Goal: Task Accomplishment & Management: Complete application form

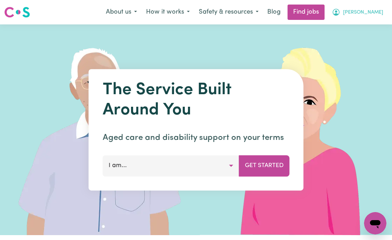
click at [369, 9] on span "[PERSON_NAME]" at bounding box center [363, 13] width 40 height 8
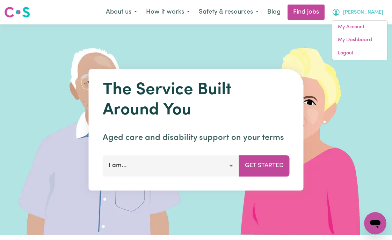
click at [231, 52] on img at bounding box center [305, 129] width 210 height 211
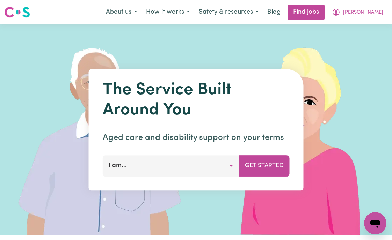
click at [186, 168] on button "I am..." at bounding box center [171, 166] width 137 height 21
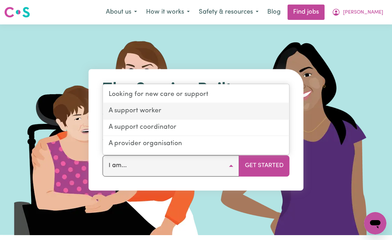
click at [172, 113] on link "A support worker" at bounding box center [196, 111] width 186 height 16
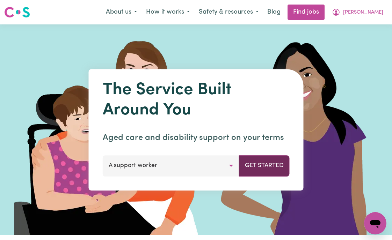
click at [281, 169] on button "Get Started" at bounding box center [264, 166] width 51 height 21
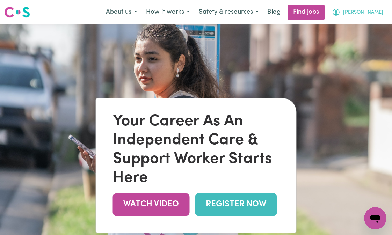
click at [375, 13] on span "[PERSON_NAME]" at bounding box center [363, 13] width 40 height 8
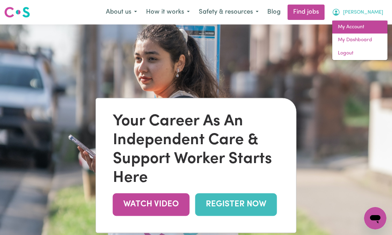
click at [360, 28] on link "My Account" at bounding box center [359, 27] width 55 height 13
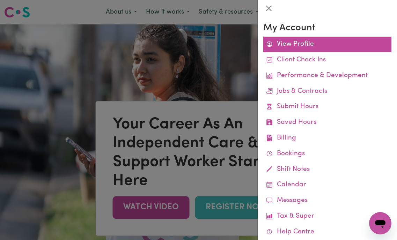
click at [304, 44] on link "View Profile" at bounding box center [328, 45] width 128 height 16
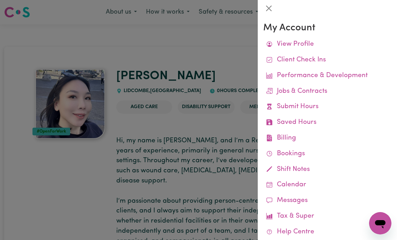
click at [75, 15] on div at bounding box center [198, 120] width 397 height 240
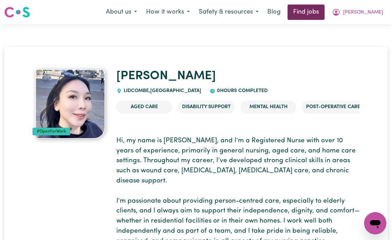
click at [320, 13] on link "Find jobs" at bounding box center [306, 12] width 37 height 15
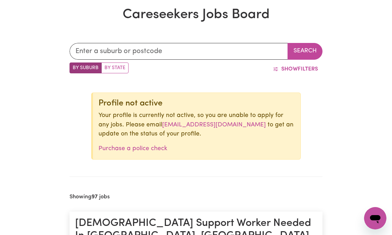
scroll to position [49, 0]
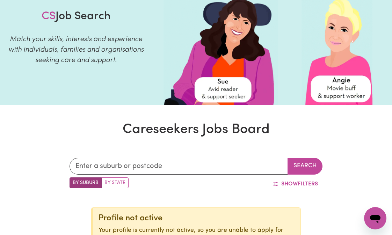
click at [379, 218] on icon "打开消息传送窗口" at bounding box center [375, 219] width 10 height 8
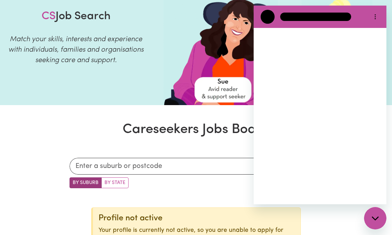
scroll to position [0, 0]
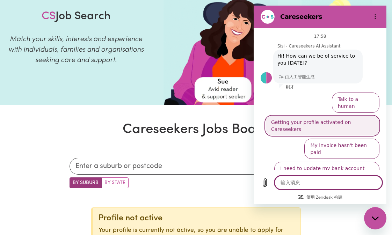
click at [303, 117] on button "Getting your profile activated on Careseekers" at bounding box center [322, 126] width 114 height 20
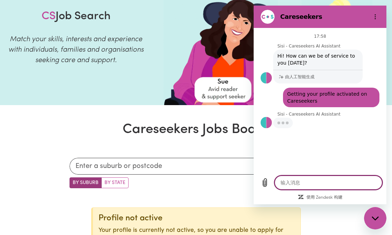
type textarea "x"
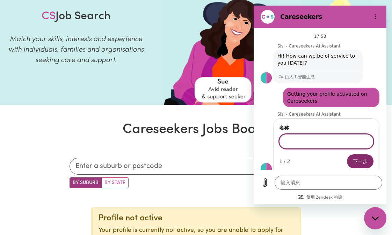
click at [298, 145] on input "名称" at bounding box center [326, 141] width 94 height 15
type input "[PERSON_NAME]"
click at [369, 161] on button "下一步" at bounding box center [360, 161] width 27 height 14
type textarea "x"
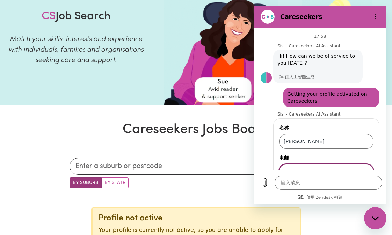
scroll to position [29, 0]
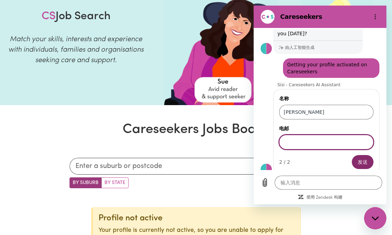
click at [307, 143] on input "电邮" at bounding box center [326, 142] width 94 height 15
type input "[EMAIL_ADDRESS][DOMAIN_NAME]"
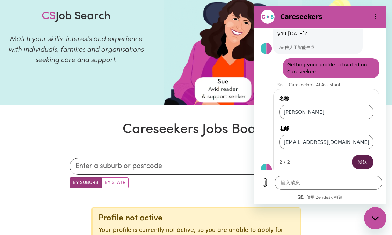
click at [358, 163] on span "发送" at bounding box center [363, 162] width 10 height 8
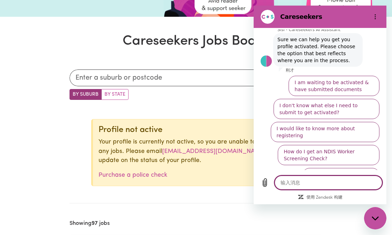
scroll to position [136, 0]
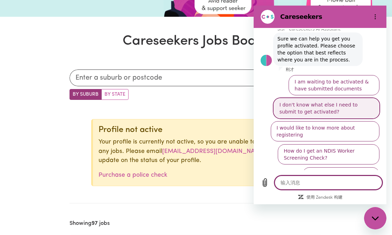
click at [309, 110] on button "I don't know what else I need to submit to get activated?" at bounding box center [327, 108] width 106 height 20
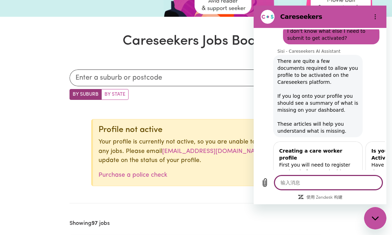
scroll to position [293, 0]
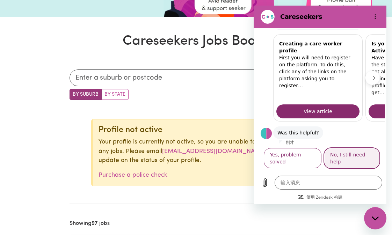
click at [345, 168] on button "No, I still need help" at bounding box center [351, 158] width 55 height 20
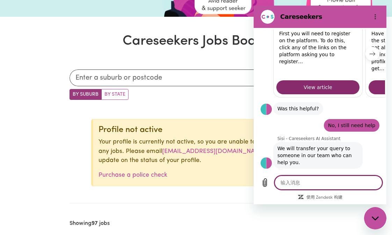
scroll to position [315, 0]
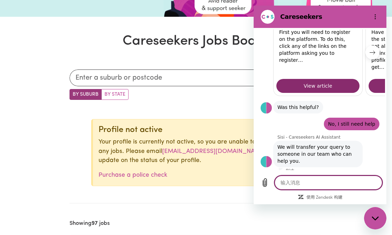
type textarea "x"
click at [288, 190] on textarea at bounding box center [329, 183] width 108 height 14
type textarea "y"
type textarea "x"
type textarea "ye"
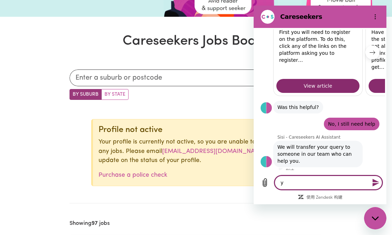
type textarea "x"
type textarea "ye"
type textarea "x"
type textarea "ye"
type textarea "x"
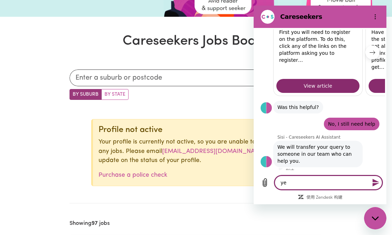
type textarea "yes"
type textarea "x"
type textarea "yes,"
type textarea "x"
type textarea "yes,"
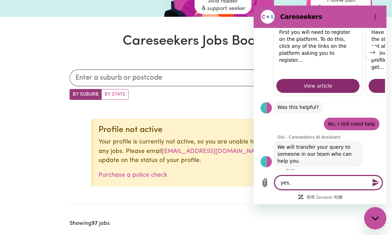
type textarea "x"
type textarea "yes, p"
type textarea "x"
type textarea "yes, pl"
type textarea "x"
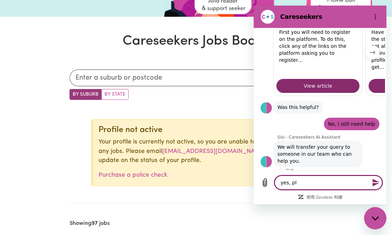
type textarea "yes, ple"
type textarea "x"
type textarea "yes, plea"
type textarea "x"
type textarea "yes, pleas"
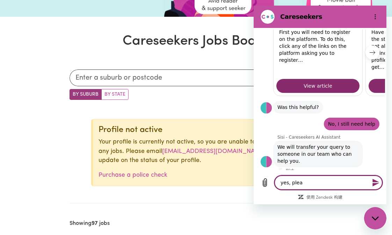
type textarea "x"
type textarea "yes, please"
type textarea "x"
type textarea "yes, please"
type textarea "x"
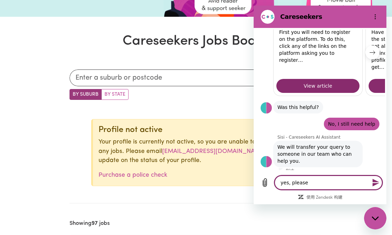
type textarea "yes, please"
click at [376, 187] on icon "发送消息" at bounding box center [376, 183] width 7 height 8
type textarea "x"
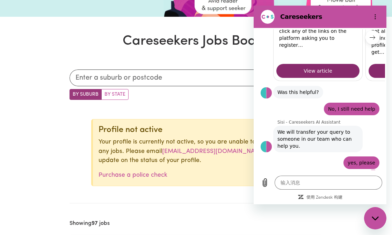
scroll to position [331, 0]
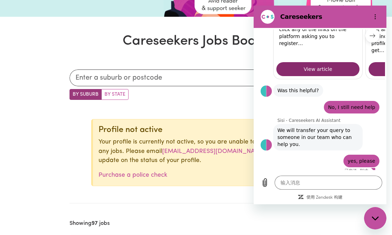
drag, startPoint x: 322, startPoint y: 21, endPoint x: 376, endPoint y: 9, distance: 55.3
click at [376, 9] on section "Careseekers" at bounding box center [320, 17] width 133 height 22
drag, startPoint x: 345, startPoint y: 16, endPoint x: 366, endPoint y: 23, distance: 22.3
click at [366, 23] on section "Careseekers" at bounding box center [320, 17] width 133 height 22
drag, startPoint x: 349, startPoint y: 18, endPoint x: 326, endPoint y: 20, distance: 22.8
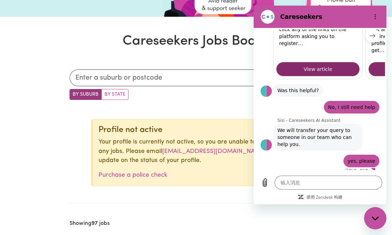
click at [327, 20] on h2 "Careseekers" at bounding box center [322, 17] width 85 height 8
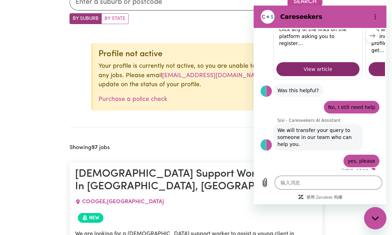
drag, startPoint x: 326, startPoint y: 13, endPoint x: 372, endPoint y: 19, distance: 46.8
click at [372, 19] on section "Careseekers" at bounding box center [320, 17] width 133 height 22
drag, startPoint x: 364, startPoint y: 19, endPoint x: 362, endPoint y: 25, distance: 7.0
click at [362, 25] on section "Careseekers" at bounding box center [320, 17] width 133 height 22
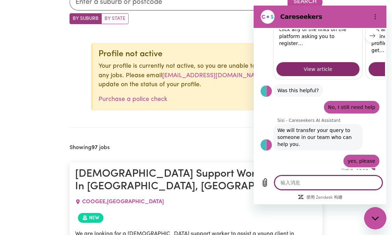
click at [345, 190] on textarea at bounding box center [329, 183] width 108 height 14
type textarea "h"
type textarea "x"
type textarea "ho"
type textarea "x"
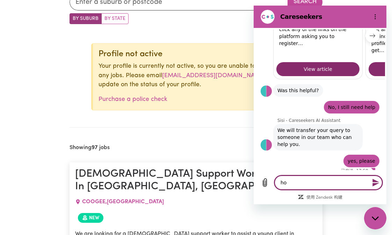
type textarea "how"
type textarea "x"
type textarea "how"
type textarea "x"
type textarea "how l"
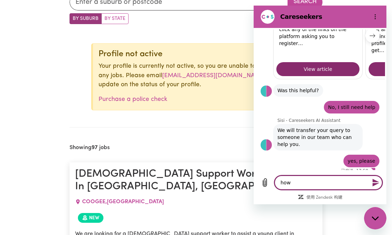
type textarea "x"
type textarea "how lp"
type textarea "x"
type textarea "how l"
type textarea "x"
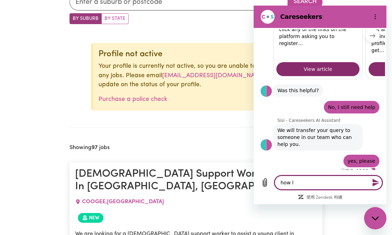
type textarea "how lo"
type textarea "x"
type textarea "how [PERSON_NAME]"
type textarea "x"
type textarea "how long"
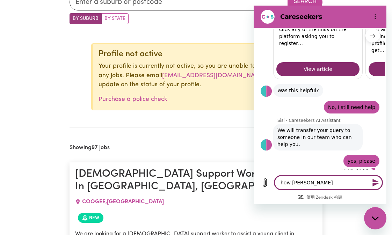
type textarea "x"
type textarea "how long"
type textarea "x"
type textarea "how long i"
type textarea "x"
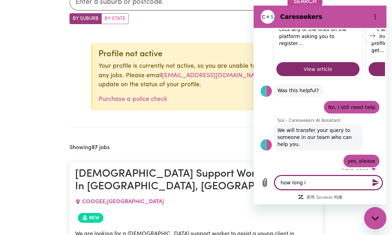
type textarea "how long is"
type textarea "x"
type textarea "how long is"
type textarea "x"
type textarea "how long is t"
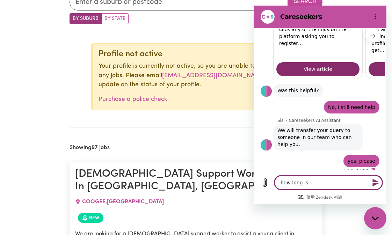
type textarea "x"
type textarea "how long is th"
type textarea "x"
type textarea "how long is thi"
type textarea "x"
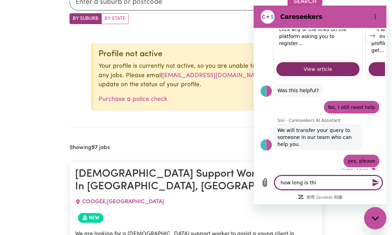
type textarea "how long is this"
type textarea "x"
type textarea "how long is this"
type textarea "x"
type textarea "how long is this w"
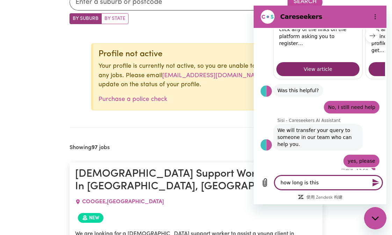
type textarea "x"
type textarea "how long is this wi"
type textarea "x"
type textarea "how long is this wil"
type textarea "x"
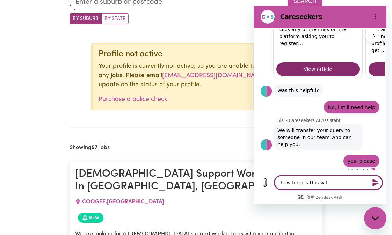
type textarea "how long is this will"
type textarea "x"
type textarea "how long is this will"
type textarea "x"
type textarea "how long is this will t"
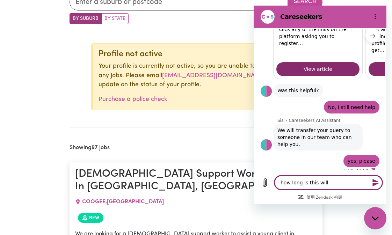
type textarea "x"
type textarea "how long is this will ta"
type textarea "x"
type textarea "how long is this will tak"
type textarea "x"
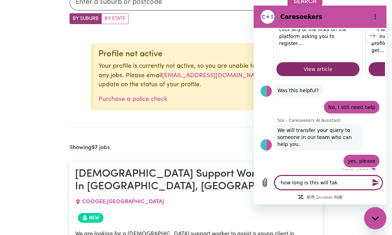
type textarea "how long is this will tak"
type textarea "x"
type textarea "how long is this will tak"
type textarea "x"
type textarea "how long is this will take"
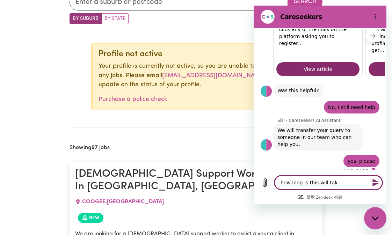
type textarea "x"
type textarea "how long is this will take?"
type textarea "x"
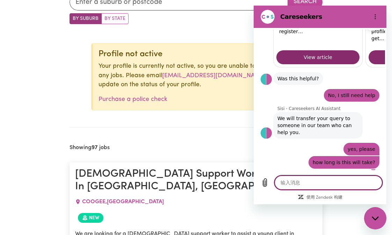
scroll to position [345, 0]
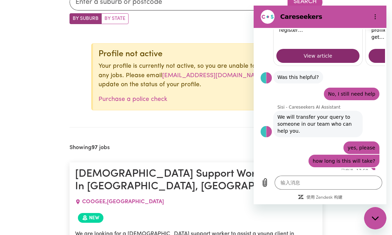
click at [185, 197] on div "COOGEE , [GEOGRAPHIC_DATA]" at bounding box center [196, 202] width 242 height 17
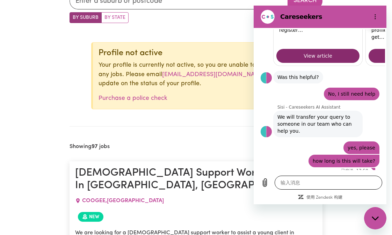
scroll to position [214, 0]
click at [298, 188] on textarea at bounding box center [329, 183] width 108 height 14
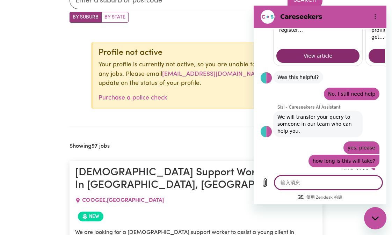
click at [297, 187] on textarea at bounding box center [329, 183] width 108 height 14
click at [286, 159] on div "说： how long is this will take?" at bounding box center [317, 160] width 124 height 13
click at [148, 196] on div "COOGEE , [GEOGRAPHIC_DATA]" at bounding box center [196, 200] width 242 height 17
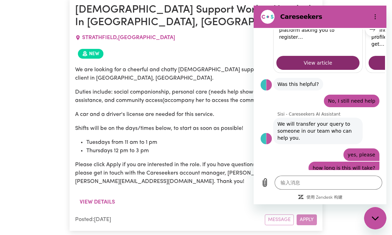
scroll to position [345, 0]
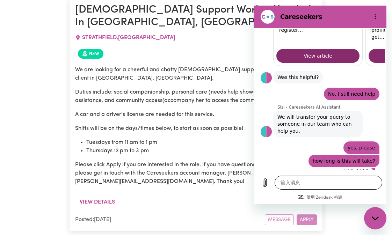
click at [312, 190] on textarea at bounding box center [329, 183] width 108 height 14
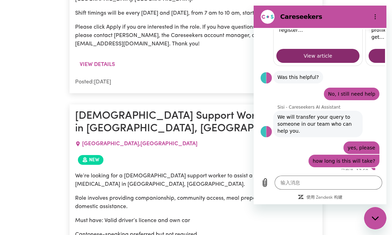
scroll to position [2587, 0]
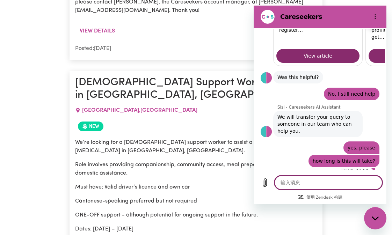
click at [296, 189] on textarea at bounding box center [329, 183] width 108 height 14
click at [385, 187] on div "输入消息 x" at bounding box center [320, 188] width 133 height 33
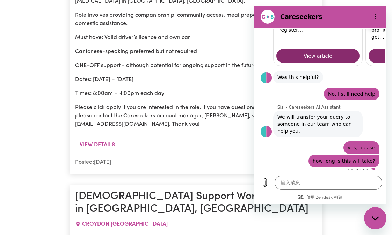
scroll to position [2738, 0]
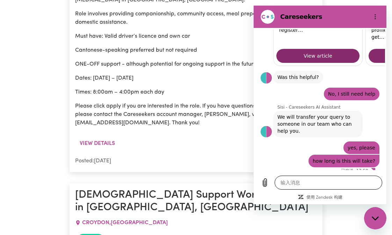
click at [374, 188] on textarea at bounding box center [329, 183] width 108 height 14
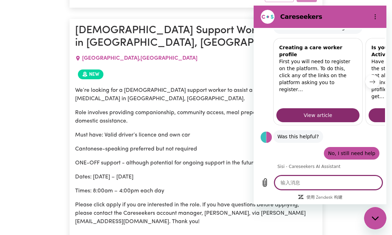
scroll to position [146, 0]
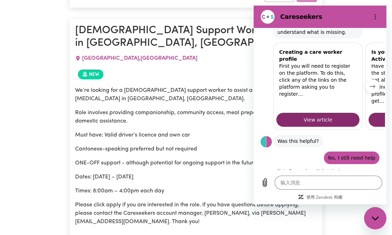
scroll to position [345, 0]
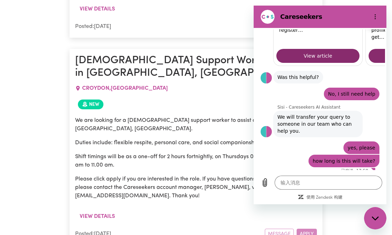
scroll to position [2970, 0]
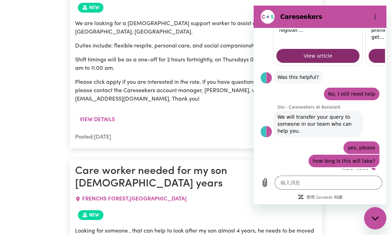
click at [379, 18] on button "选项菜单" at bounding box center [375, 17] width 14 height 14
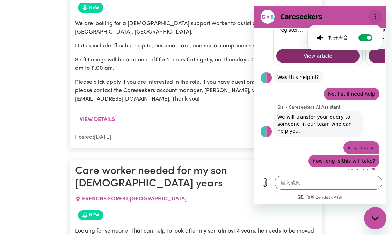
click at [379, 18] on button "选项菜单" at bounding box center [375, 17] width 14 height 14
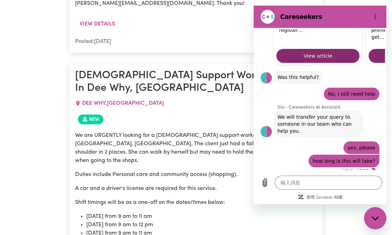
scroll to position [8141, 0]
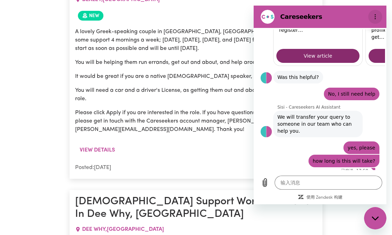
click at [378, 18] on icon "选项菜单" at bounding box center [376, 17] width 6 height 6
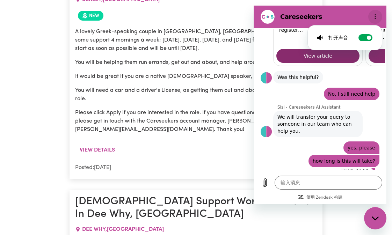
click at [378, 18] on icon "选项菜单" at bounding box center [376, 17] width 6 height 6
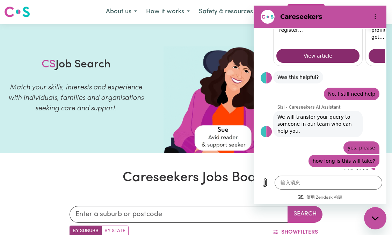
scroll to position [0, 0]
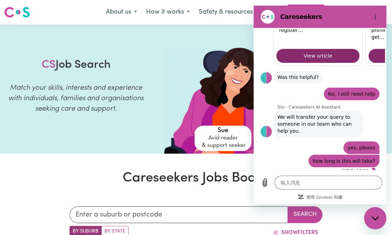
click at [295, 10] on div "Careseekers" at bounding box center [312, 17] width 108 height 14
drag, startPoint x: 297, startPoint y: 16, endPoint x: 356, endPoint y: 16, distance: 59.1
click at [356, 16] on h2 "Careseekers" at bounding box center [322, 17] width 85 height 8
click at [380, 17] on button "选项菜单" at bounding box center [375, 17] width 14 height 14
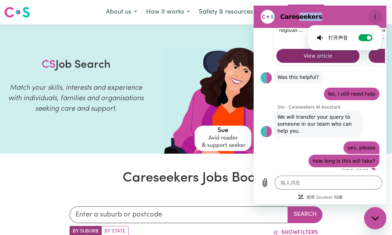
click at [378, 17] on button "选项菜单" at bounding box center [375, 17] width 14 height 14
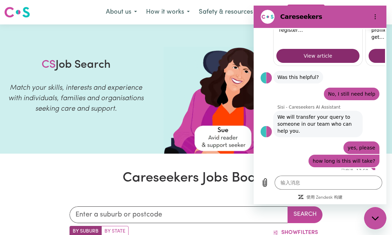
click at [265, 16] on figure at bounding box center [268, 17] width 14 height 14
click at [373, 219] on icon "关闭消息传送窗口" at bounding box center [375, 218] width 7 height 5
type textarea "x"
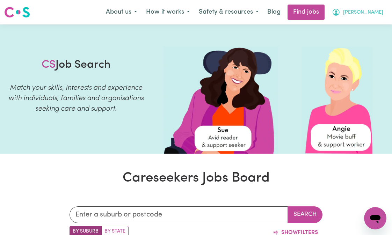
click at [367, 12] on span "[PERSON_NAME]" at bounding box center [363, 13] width 40 height 8
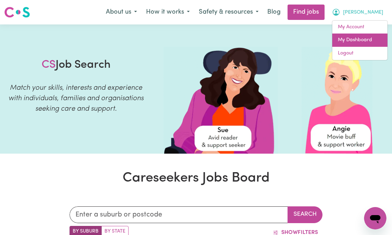
click at [355, 39] on link "My Dashboard" at bounding box center [359, 40] width 55 height 13
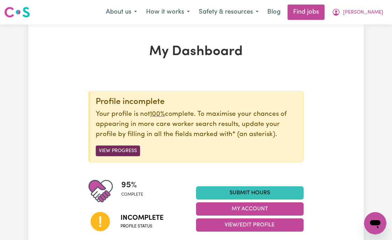
click at [130, 152] on button "View Progress" at bounding box center [118, 151] width 44 height 11
click at [123, 153] on button "View Progress" at bounding box center [118, 151] width 44 height 11
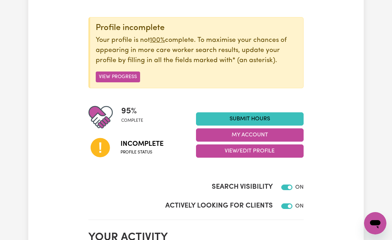
scroll to position [42, 0]
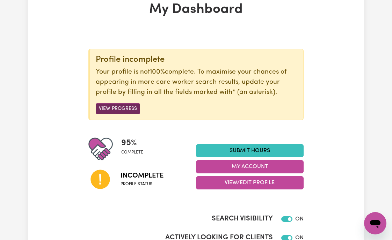
click at [130, 110] on button "View Progress" at bounding box center [118, 108] width 44 height 11
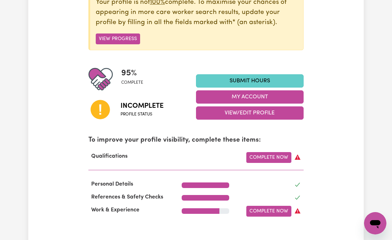
scroll to position [114, 0]
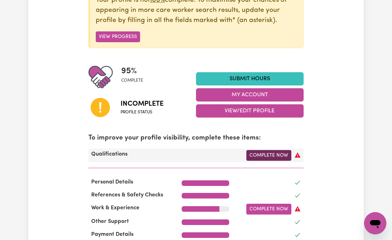
click at [277, 155] on link "Complete Now" at bounding box center [268, 155] width 45 height 11
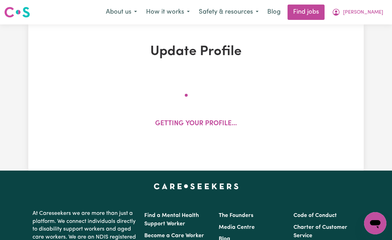
select select "2025"
select select "Certificate III (Individual Support)"
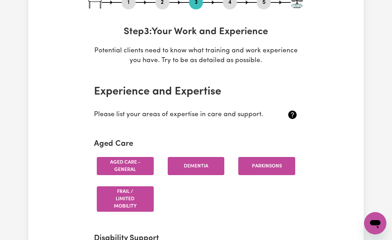
scroll to position [127, 0]
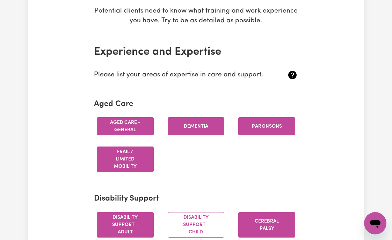
click at [142, 130] on button "Aged care - General" at bounding box center [125, 126] width 57 height 18
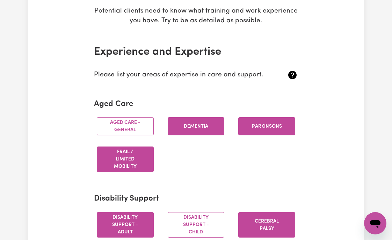
click at [191, 130] on button "Dementia" at bounding box center [196, 126] width 57 height 18
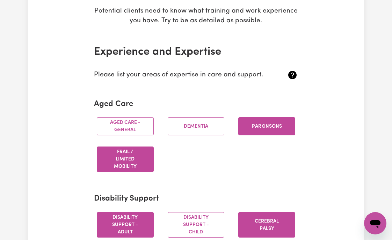
click at [262, 128] on button "Parkinsons" at bounding box center [266, 126] width 57 height 18
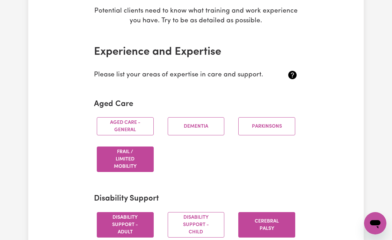
click at [131, 160] on button "Frail / limited mobility" at bounding box center [125, 160] width 57 height 26
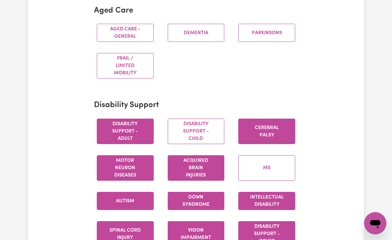
scroll to position [221, 0]
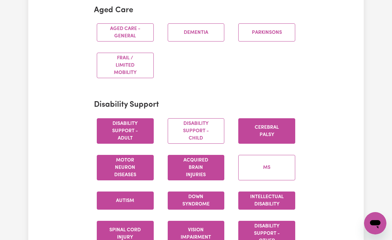
click at [114, 134] on button "Disability support - Adult" at bounding box center [125, 131] width 57 height 26
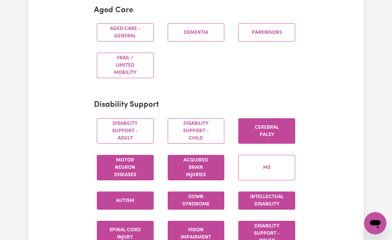
click at [128, 168] on button "Motor Neuron Diseases" at bounding box center [125, 168] width 57 height 26
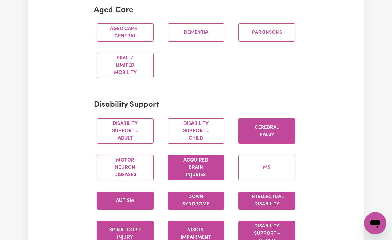
click at [186, 167] on button "Acquired Brain Injuries" at bounding box center [196, 168] width 57 height 26
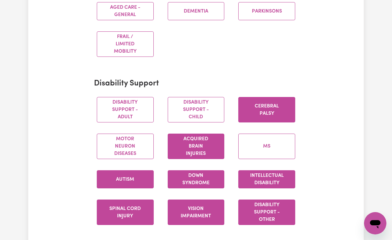
scroll to position [250, 0]
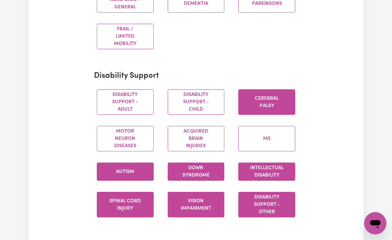
click at [267, 106] on button "Cerebral Palsy" at bounding box center [266, 102] width 57 height 26
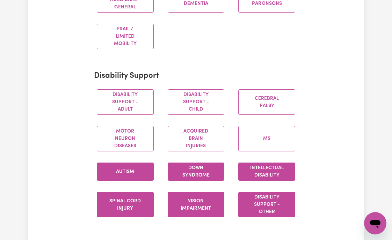
click at [260, 206] on button "Disability support - Other" at bounding box center [266, 205] width 57 height 26
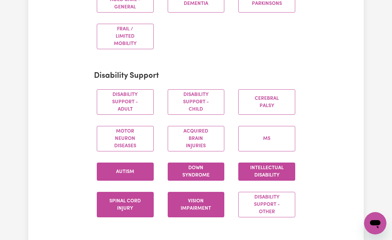
click at [201, 207] on button "Vision impairment" at bounding box center [196, 205] width 57 height 26
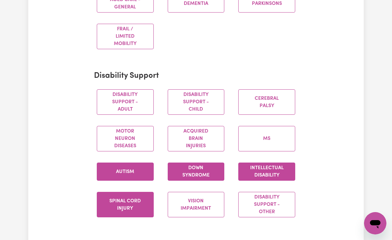
click at [137, 205] on button "Spinal cord injury" at bounding box center [125, 205] width 57 height 26
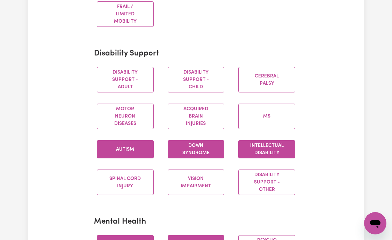
scroll to position [385, 0]
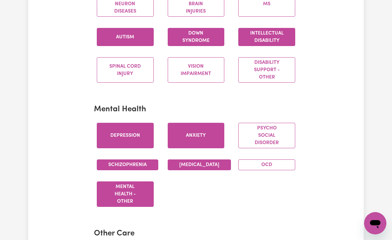
click at [189, 139] on button "Anxiety" at bounding box center [196, 136] width 57 height 26
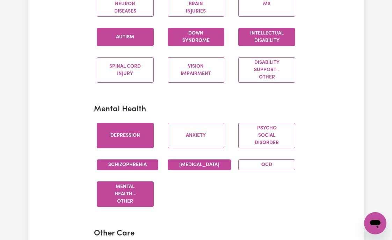
click at [124, 142] on button "Depression" at bounding box center [125, 136] width 57 height 26
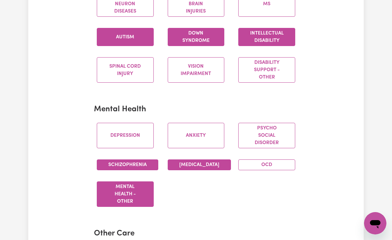
click at [123, 205] on button "Mental Health - Other" at bounding box center [125, 195] width 57 height 26
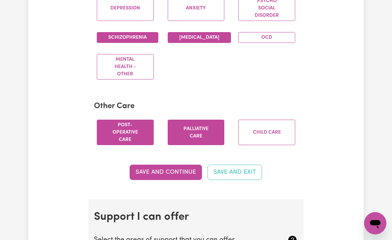
scroll to position [531, 0]
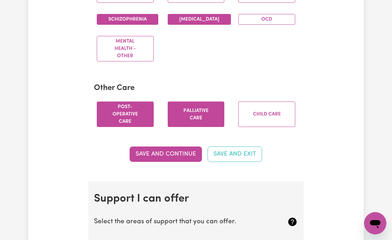
click at [133, 127] on button "Post-operative care" at bounding box center [125, 115] width 57 height 26
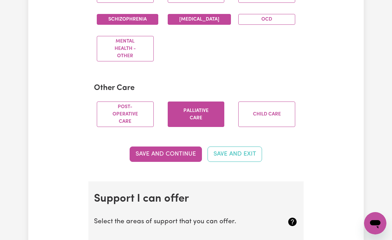
click at [192, 127] on button "Palliative care" at bounding box center [196, 115] width 57 height 26
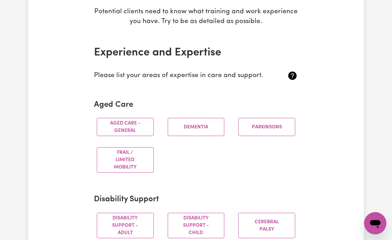
scroll to position [126, 0]
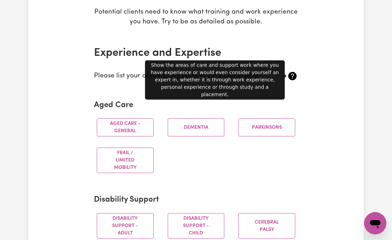
click at [291, 78] on icon at bounding box center [292, 76] width 8 height 8
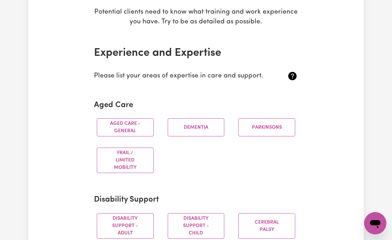
click at [291, 78] on icon at bounding box center [292, 76] width 8 height 8
drag, startPoint x: 238, startPoint y: 172, endPoint x: 198, endPoint y: 157, distance: 42.9
click at [237, 171] on div "Aged care - General [MEDICAL_DATA] [MEDICAL_DATA] Frail / limited mobility" at bounding box center [196, 146] width 212 height 66
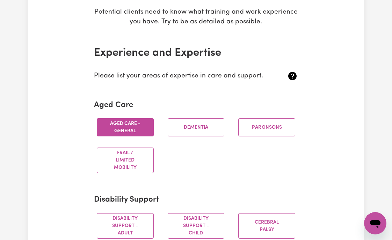
click at [129, 129] on button "Aged care - General" at bounding box center [125, 127] width 57 height 18
click at [144, 127] on button "Aged care - General" at bounding box center [125, 127] width 57 height 18
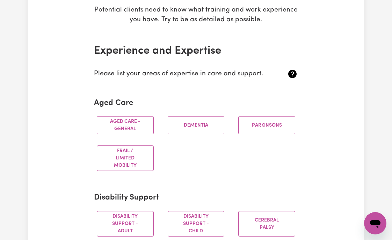
scroll to position [156, 0]
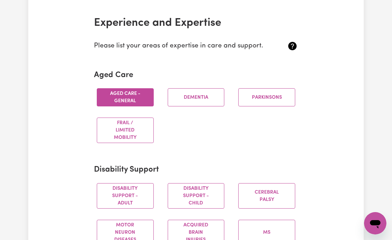
click at [130, 98] on button "Aged care - General" at bounding box center [125, 97] width 57 height 18
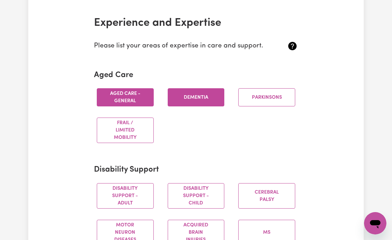
click at [192, 99] on button "Dementia" at bounding box center [196, 97] width 57 height 18
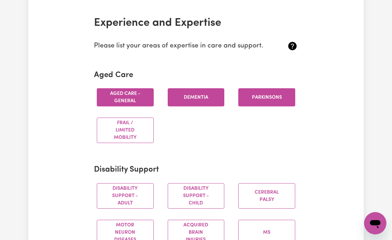
drag, startPoint x: 253, startPoint y: 97, endPoint x: 248, endPoint y: 100, distance: 5.6
click at [253, 97] on button "Parkinsons" at bounding box center [266, 97] width 57 height 18
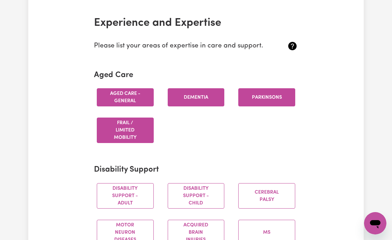
click at [137, 131] on button "Frail / limited mobility" at bounding box center [125, 131] width 57 height 26
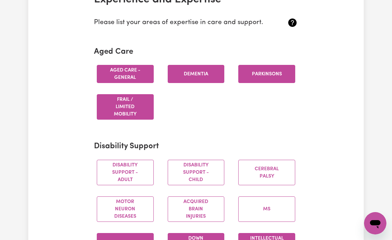
scroll to position [180, 0]
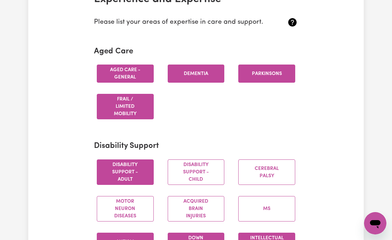
click at [134, 176] on button "Disability support - Adult" at bounding box center [125, 173] width 57 height 26
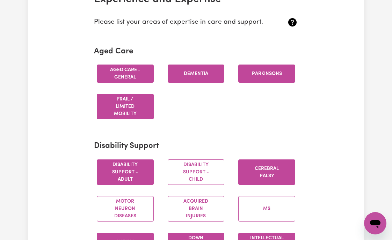
click at [250, 179] on button "Cerebral Palsy" at bounding box center [266, 173] width 57 height 26
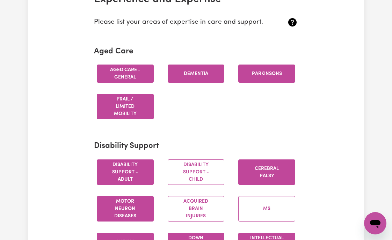
click at [132, 209] on button "Motor Neuron Diseases" at bounding box center [125, 209] width 57 height 26
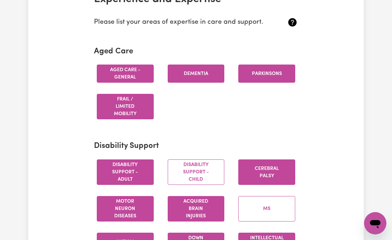
click at [188, 213] on button "Acquired Brain Injuries" at bounding box center [196, 209] width 57 height 26
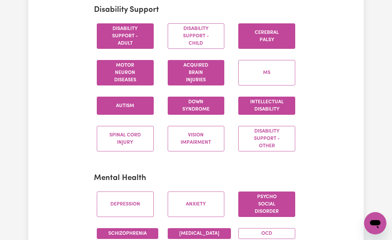
scroll to position [320, 0]
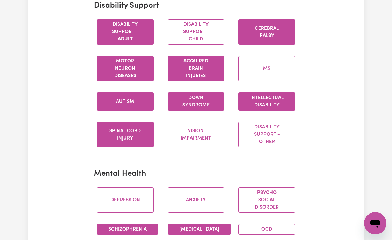
click at [141, 140] on button "Spinal cord injury" at bounding box center [125, 135] width 57 height 26
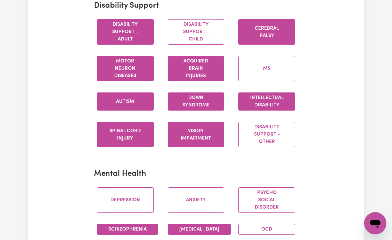
click at [185, 138] on button "Vision impairment" at bounding box center [196, 135] width 57 height 26
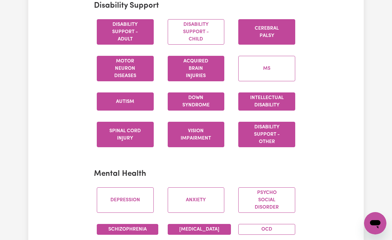
click at [260, 138] on button "Disability support - Other" at bounding box center [266, 135] width 57 height 26
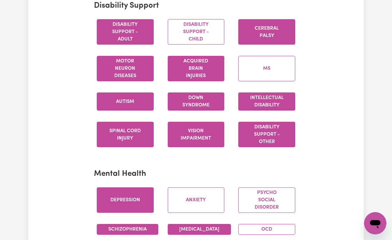
click at [125, 200] on button "Depression" at bounding box center [125, 201] width 57 height 26
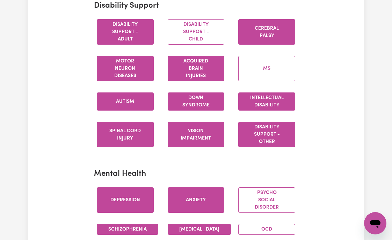
click at [190, 202] on button "Anxiety" at bounding box center [196, 201] width 57 height 26
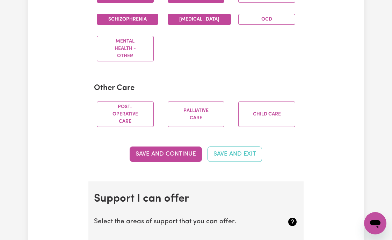
scroll to position [531, 0]
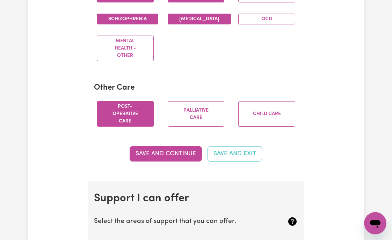
click at [130, 126] on button "Post-operative care" at bounding box center [125, 114] width 57 height 26
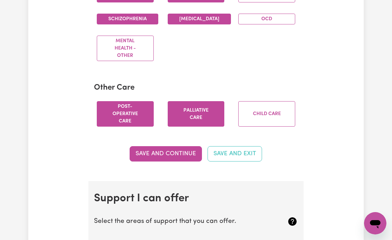
click at [191, 125] on button "Palliative care" at bounding box center [196, 114] width 57 height 26
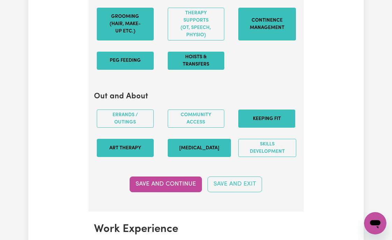
scroll to position [928, 0]
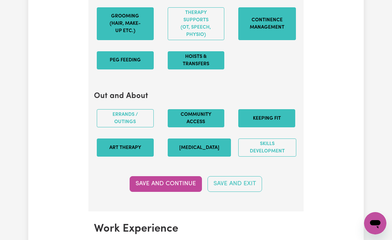
click at [201, 128] on button "Community access" at bounding box center [196, 118] width 57 height 18
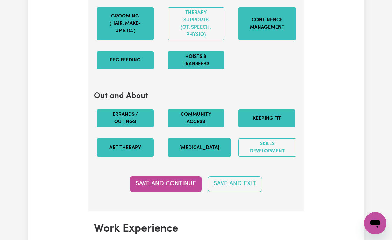
click at [122, 128] on button "Errands / Outings" at bounding box center [125, 118] width 57 height 18
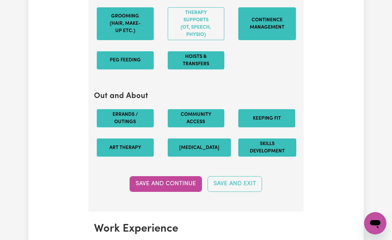
click at [268, 157] on button "Skills Development" at bounding box center [267, 148] width 58 height 18
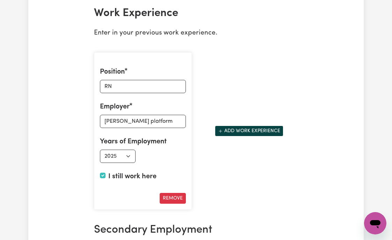
scroll to position [1141, 0]
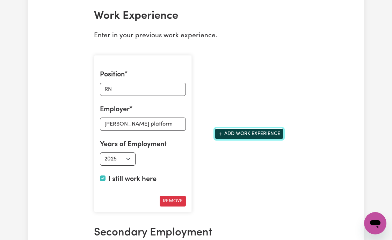
click at [239, 139] on button "Add work experience" at bounding box center [249, 134] width 68 height 11
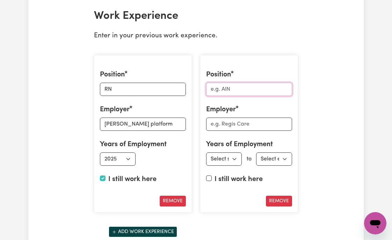
click at [233, 96] on input "Position" at bounding box center [249, 89] width 86 height 13
type input "Qualitycare Nursing agency"
drag, startPoint x: 284, startPoint y: 95, endPoint x: 204, endPoint y: 100, distance: 79.8
click at [204, 100] on div "Position Qualitycare Nursing agency Employer Years of Employment Employed from …" at bounding box center [249, 134] width 98 height 158
click at [223, 131] on input "Employer" at bounding box center [249, 124] width 86 height 13
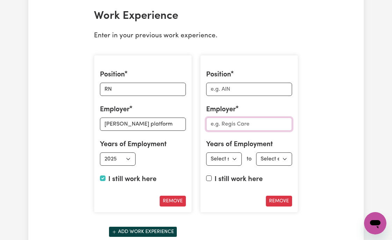
paste input "Qualitycare Nursing agency"
type input "Qualitycare Nursing agency"
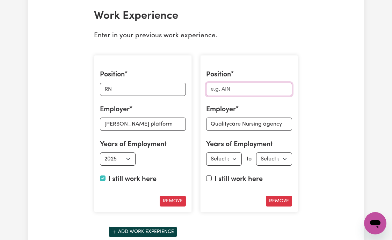
click at [226, 94] on input "Position" at bounding box center [249, 89] width 86 height 13
type input "RN"
click at [239, 166] on select "Select start year [DATE] 1952 1953 1954 1955 1956 1957 1958 1959 1960 1961 1962…" at bounding box center [224, 159] width 36 height 13
select select "2019"
click at [269, 166] on select "Select end year [DATE] 1952 1953 1954 1955 1956 1957 1958 1959 1960 1961 1962 1…" at bounding box center [274, 159] width 36 height 13
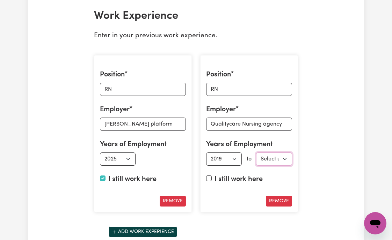
select select "2024"
click at [222, 207] on div "Remove" at bounding box center [249, 201] width 86 height 11
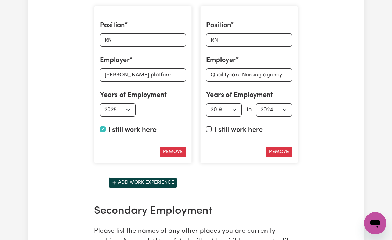
scroll to position [1196, 0]
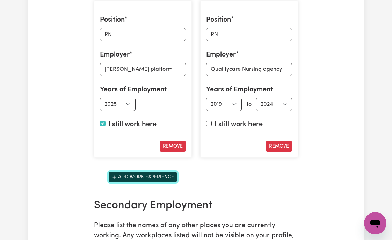
click at [157, 183] on button "Add work experience" at bounding box center [143, 177] width 68 height 11
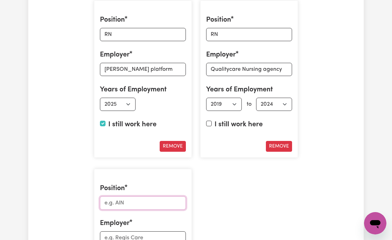
click at [132, 210] on input "Position" at bounding box center [143, 203] width 86 height 13
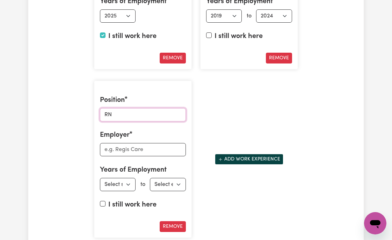
scroll to position [1303, 0]
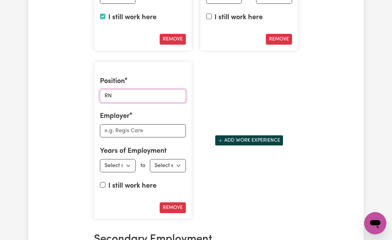
type input "RN"
click at [113, 138] on input "Employer" at bounding box center [143, 130] width 86 height 13
type input "[DEMOGRAPHIC_DATA] Health Care"
click at [128, 172] on select "Select start year [DATE] 1952 1953 1954 1955 1956 1957 1958 1959 1960 1961 1962…" at bounding box center [118, 165] width 36 height 13
select select "2012"
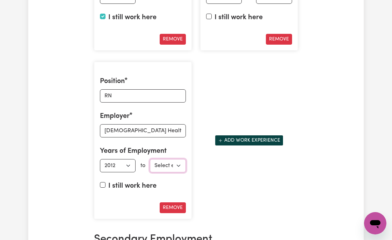
click at [163, 173] on select "Select end year [DATE] 1952 1953 1954 1955 1956 1957 1958 1959 1960 1961 1962 1…" at bounding box center [168, 165] width 36 height 13
select select "2019"
click at [235, 192] on div "Position RN Employer [PERSON_NAME] platform Years of Employment Employed from S…" at bounding box center [196, 56] width 212 height 338
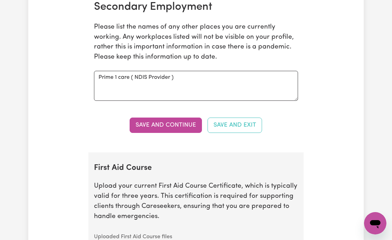
scroll to position [1552, 0]
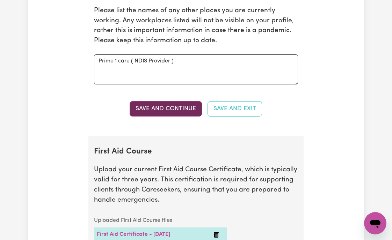
click at [176, 117] on button "Save and Continue" at bounding box center [166, 108] width 72 height 15
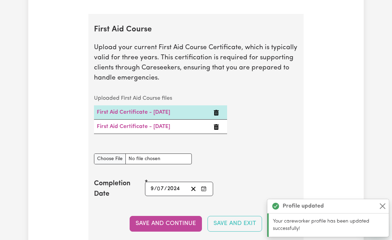
scroll to position [1696, 0]
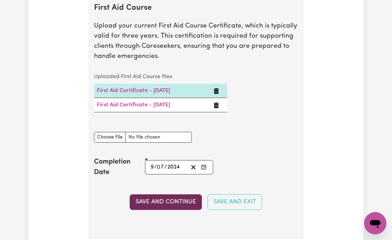
click at [175, 210] on button "Save and Continue" at bounding box center [166, 202] width 72 height 15
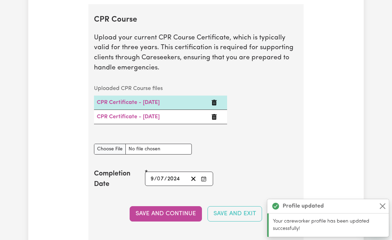
scroll to position [1954, 0]
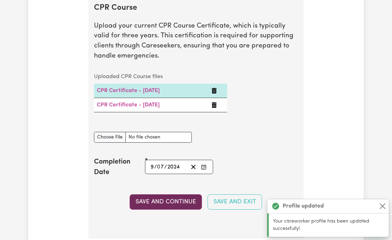
click at [160, 210] on button "Save and Continue" at bounding box center [166, 202] width 72 height 15
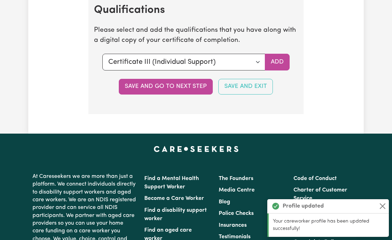
scroll to position [2211, 0]
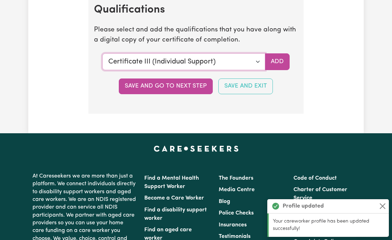
click at [237, 70] on select "Select a qualification to add... Certificate III (Individual Support) Certifica…" at bounding box center [183, 61] width 163 height 17
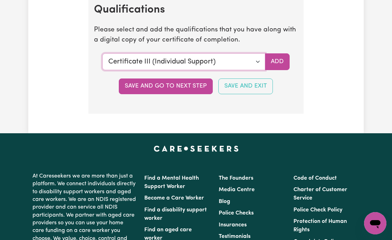
select select "Bachelor of Nursing - Australian registered nurse"
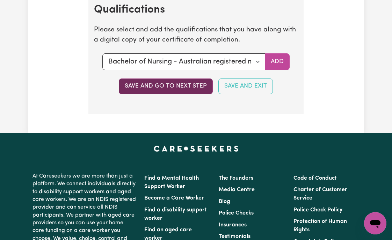
click at [150, 94] on button "Save and go to next step" at bounding box center [166, 86] width 94 height 15
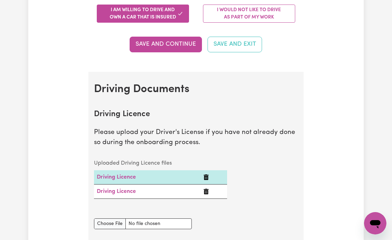
scroll to position [227, 0]
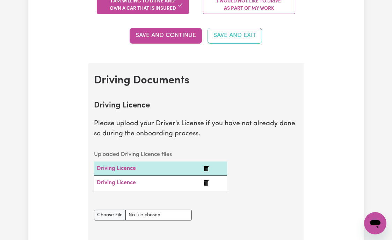
click at [167, 38] on button "Save and Continue" at bounding box center [166, 35] width 72 height 15
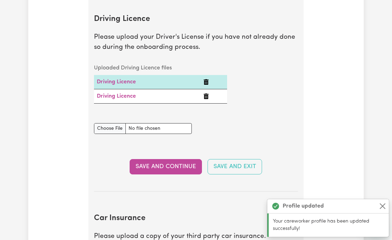
scroll to position [318, 0]
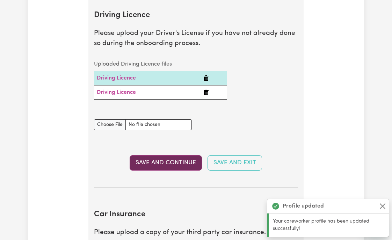
click at [184, 163] on button "Save and Continue" at bounding box center [166, 163] width 72 height 15
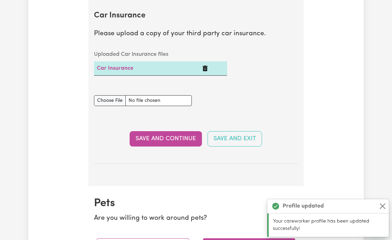
scroll to position [517, 0]
click at [179, 147] on section "Car Insurance Please upload a copy of your third party car insurance. Uploaded …" at bounding box center [196, 82] width 204 height 164
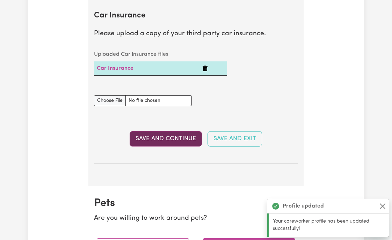
click at [183, 143] on button "Save and Continue" at bounding box center [166, 138] width 72 height 15
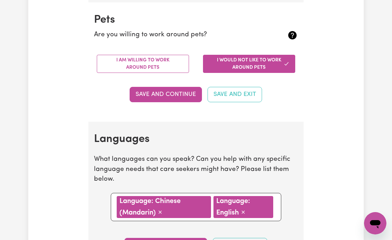
scroll to position [704, 0]
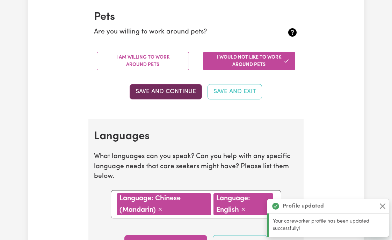
click at [171, 94] on button "Save and Continue" at bounding box center [166, 91] width 72 height 15
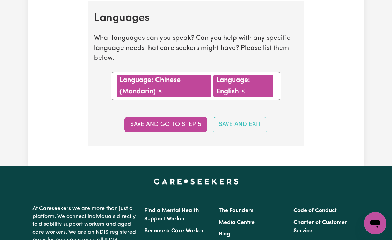
scroll to position [823, 0]
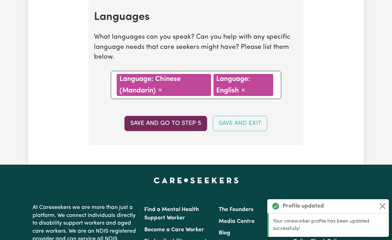
click at [166, 129] on button "Save and go to step 5" at bounding box center [165, 123] width 83 height 15
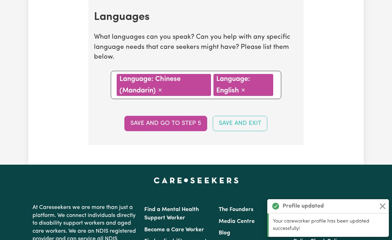
select select "I am providing services privately on my own"
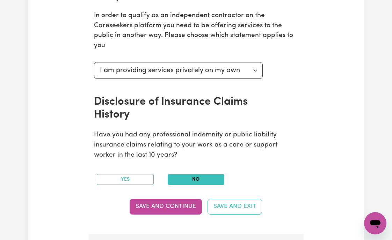
scroll to position [297, 0]
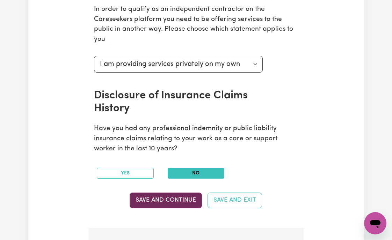
click at [179, 200] on button "Save and Continue" at bounding box center [166, 200] width 72 height 15
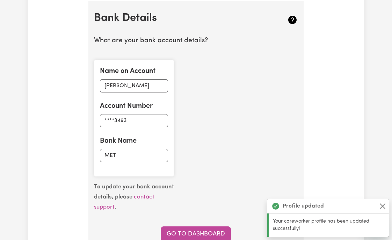
scroll to position [525, 0]
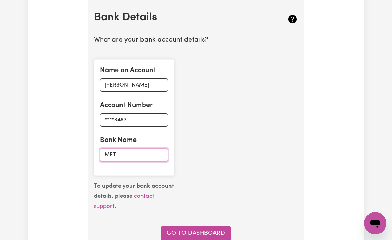
click at [123, 154] on input "MET" at bounding box center [134, 155] width 68 height 13
click at [147, 116] on input "****3493" at bounding box center [134, 120] width 68 height 13
click at [145, 157] on input "MET" at bounding box center [134, 155] width 68 height 13
click at [199, 171] on div "Name on Account [PERSON_NAME] Account Number ****3493 Bank Name MET" at bounding box center [196, 118] width 212 height 128
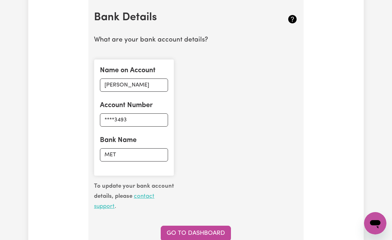
click at [146, 197] on link "contact support" at bounding box center [124, 202] width 60 height 16
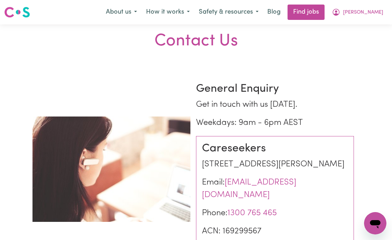
select select "2025"
select select "2019"
select select "2024"
select select "2012"
select select "2019"
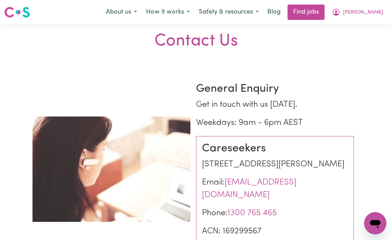
select select "Certificate III (Individual Support)"
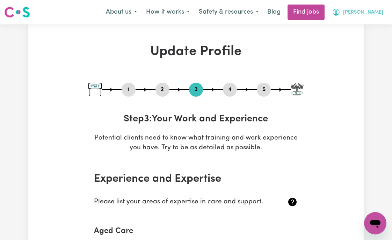
click at [368, 11] on span "[PERSON_NAME]" at bounding box center [363, 13] width 40 height 8
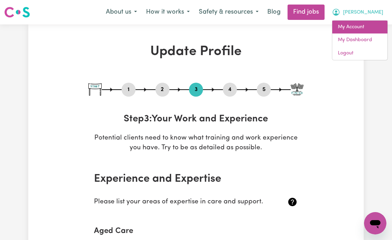
click at [367, 24] on link "My Account" at bounding box center [359, 27] width 55 height 13
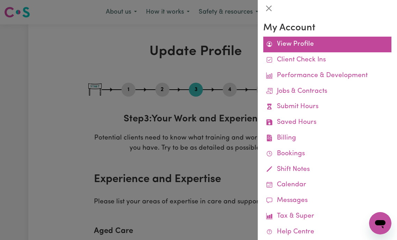
click at [309, 42] on link "View Profile" at bounding box center [328, 45] width 128 height 16
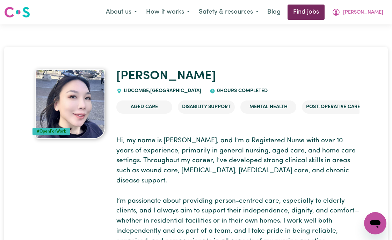
click at [325, 13] on link "Find jobs" at bounding box center [306, 12] width 37 height 15
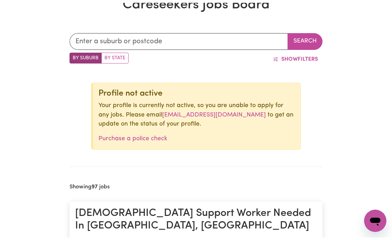
scroll to position [165, 0]
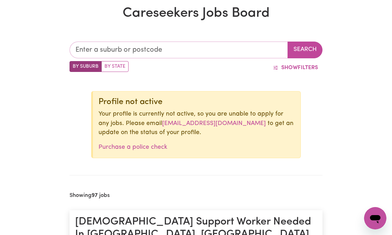
click at [175, 51] on input "text" at bounding box center [179, 50] width 218 height 17
type input "Str"
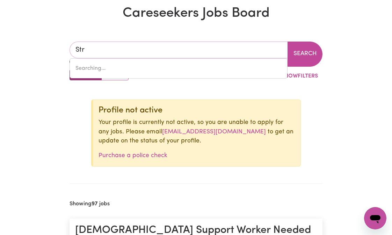
type input "[STREET_ADDRESS]"
type input "Stra"
type input "StraDBROKE, [GEOGRAPHIC_DATA], 3851"
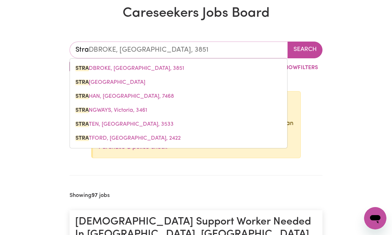
type input "Str"
type input "[STREET_ADDRESS]"
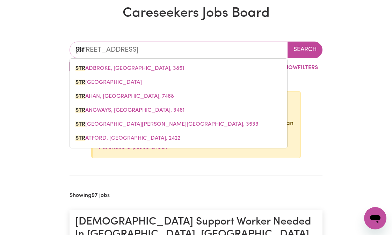
type input "Stra"
type input "StraDBROKE, [GEOGRAPHIC_DATA], 3851"
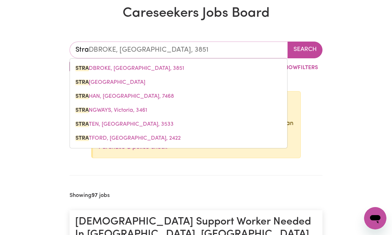
type input "Strat"
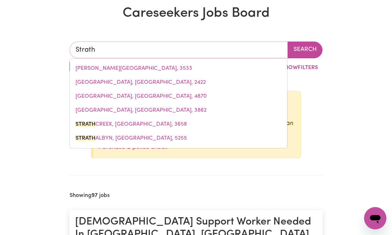
type input "Strathf"
type input "[GEOGRAPHIC_DATA], [GEOGRAPHIC_DATA], 2135"
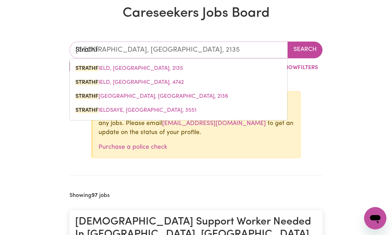
type input "Strathfi"
type input "[GEOGRAPHIC_DATA], [GEOGRAPHIC_DATA], 2135"
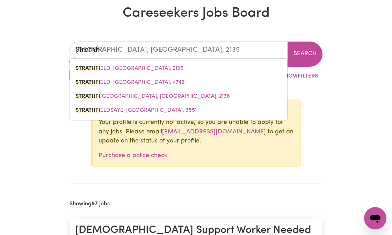
type input "Strathfie"
type input "StrathfieLD, [GEOGRAPHIC_DATA], 2135"
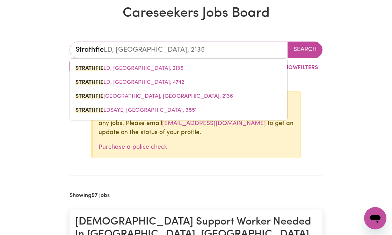
type input "Strathfiel"
type input "[STREET_ADDRESS]"
type input "Strathfield"
type input "[GEOGRAPHIC_DATA], [GEOGRAPHIC_DATA], 2135"
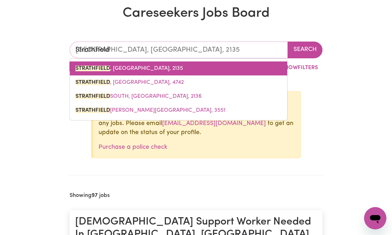
click at [154, 69] on span "[GEOGRAPHIC_DATA] , [GEOGRAPHIC_DATA], 2135" at bounding box center [129, 69] width 108 height 6
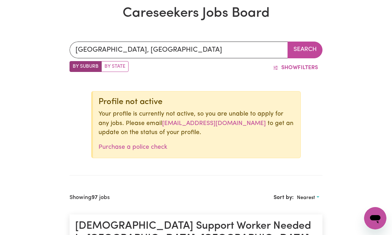
click at [303, 50] on button "Search" at bounding box center [305, 50] width 35 height 17
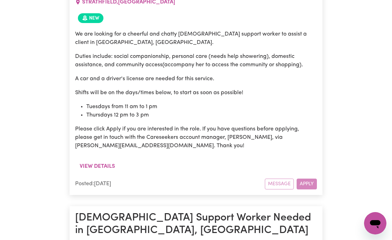
scroll to position [417, 0]
click at [304, 183] on div "Message Apply" at bounding box center [291, 184] width 52 height 11
click at [278, 185] on div "Message Apply" at bounding box center [291, 184] width 52 height 11
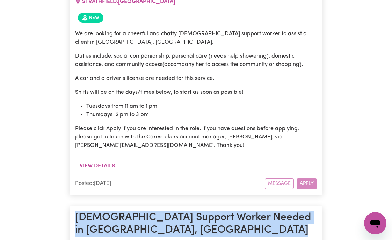
click at [278, 185] on div "Message Apply" at bounding box center [291, 184] width 52 height 11
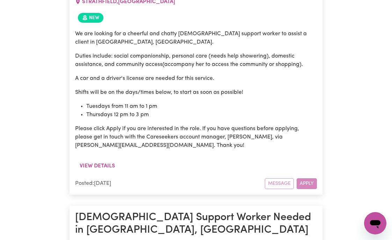
click at [308, 186] on div "Message Apply" at bounding box center [291, 184] width 52 height 11
click at [281, 185] on div "Message Apply" at bounding box center [291, 184] width 52 height 11
click at [374, 226] on icon "打开消息传送窗口" at bounding box center [375, 223] width 13 height 13
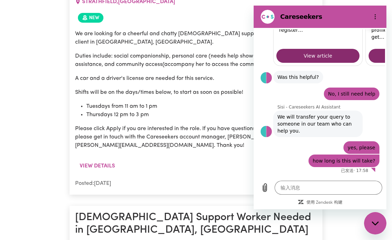
scroll to position [0, 0]
click at [318, 190] on textarea at bounding box center [329, 188] width 108 height 14
click at [211, 168] on div "View details" at bounding box center [196, 169] width 242 height 19
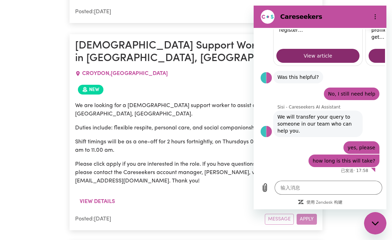
scroll to position [598, 0]
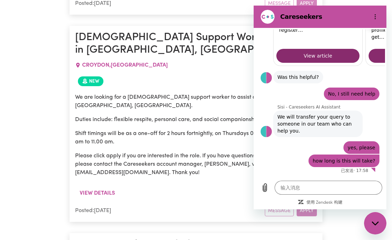
click at [218, 161] on div "We are looking for a [DEMOGRAPHIC_DATA] support worker to assist a client in [G…" at bounding box center [196, 138] width 242 height 98
click at [182, 74] on div "New" at bounding box center [196, 81] width 242 height 15
click at [286, 18] on h2 "Careseekers" at bounding box center [322, 17] width 85 height 8
click at [376, 18] on icon "选项菜单" at bounding box center [376, 17] width 6 height 6
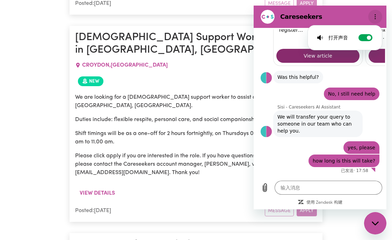
click at [376, 18] on icon "选项菜单" at bounding box center [376, 17] width 6 height 6
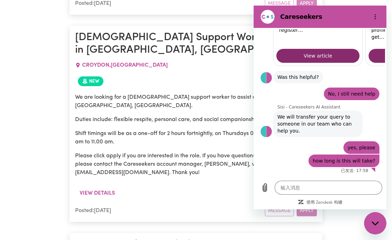
click at [374, 225] on icon "关闭消息传送窗口" at bounding box center [375, 224] width 7 height 5
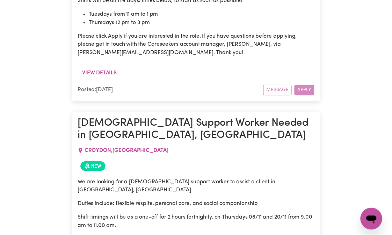
scroll to position [0, 0]
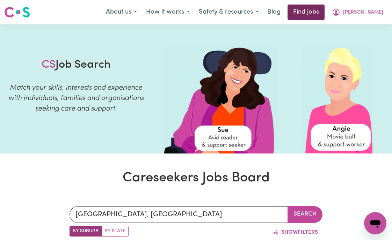
click at [324, 14] on link "Find jobs" at bounding box center [306, 12] width 37 height 15
click at [325, 14] on link "Find jobs" at bounding box center [306, 12] width 37 height 15
click at [142, 14] on button "About us" at bounding box center [121, 12] width 40 height 15
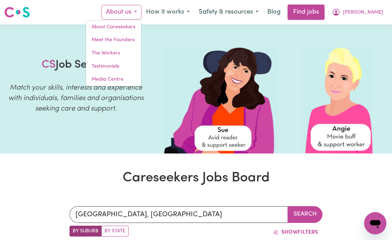
click at [142, 14] on button "About us" at bounding box center [121, 12] width 40 height 15
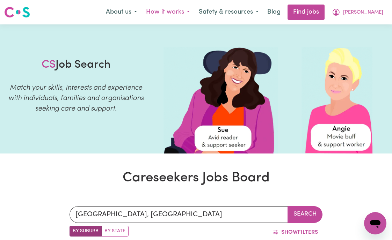
click at [192, 12] on button "How it works" at bounding box center [168, 12] width 53 height 15
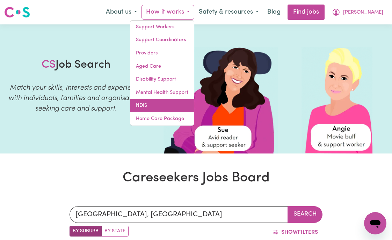
click at [166, 105] on link "NDIS" at bounding box center [162, 105] width 64 height 13
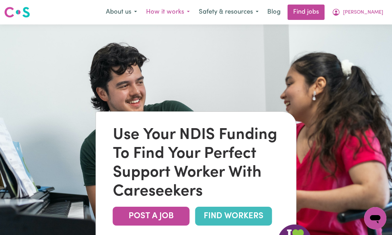
click at [185, 14] on button "How it works" at bounding box center [168, 12] width 53 height 15
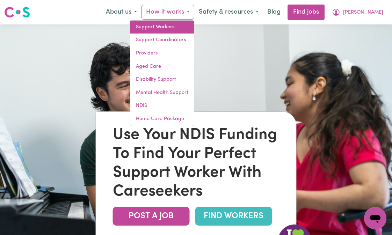
click at [194, 30] on link "Support Workers" at bounding box center [162, 27] width 64 height 13
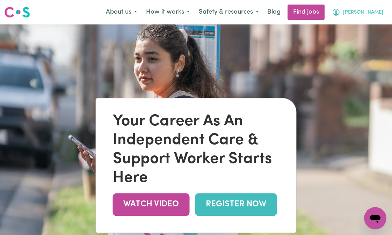
click at [367, 12] on span "[PERSON_NAME]" at bounding box center [363, 13] width 40 height 8
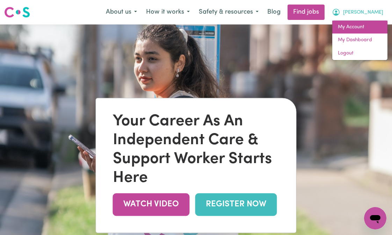
click at [358, 25] on link "My Account" at bounding box center [359, 27] width 55 height 13
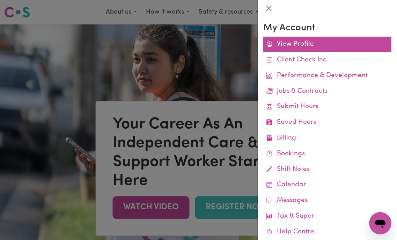
click at [309, 42] on link "View Profile" at bounding box center [328, 45] width 128 height 16
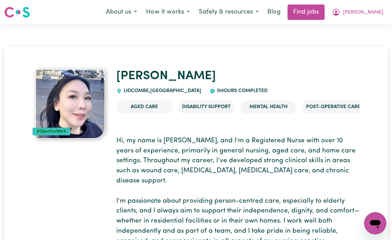
click at [118, 92] on icon at bounding box center [118, 91] width 3 height 5
click at [120, 91] on icon at bounding box center [118, 91] width 3 height 5
click at [368, 14] on span "[PERSON_NAME]" at bounding box center [363, 13] width 40 height 8
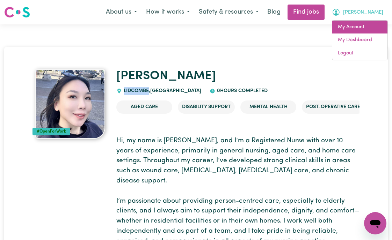
click at [363, 27] on link "My Account" at bounding box center [359, 27] width 55 height 13
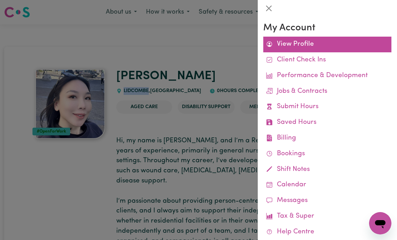
click at [303, 46] on link "View Profile" at bounding box center [328, 45] width 128 height 16
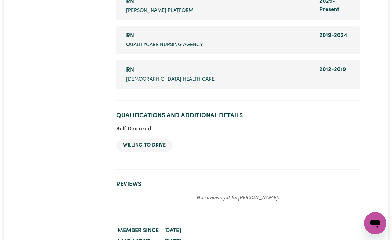
scroll to position [1307, 0]
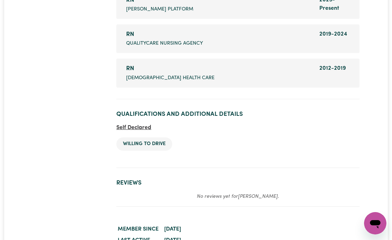
click at [130, 129] on span "Self Declared" at bounding box center [133, 128] width 35 height 6
click at [134, 145] on li "Willing to drive" at bounding box center [144, 144] width 56 height 13
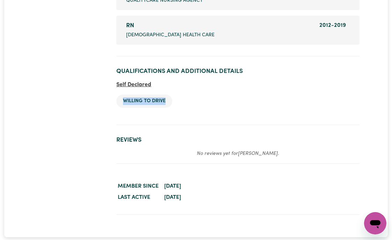
scroll to position [1349, 0]
click at [195, 134] on section "Reviews No reviews yet for [PERSON_NAME] ." at bounding box center [237, 147] width 243 height 33
click at [140, 85] on span "Self Declared" at bounding box center [133, 85] width 35 height 6
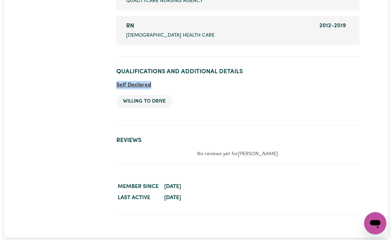
click at [140, 85] on span "Self Declared" at bounding box center [133, 85] width 35 height 6
click at [193, 93] on ul "Willing to drive" at bounding box center [237, 101] width 243 height 24
click at [147, 101] on li "Willing to drive" at bounding box center [144, 101] width 56 height 13
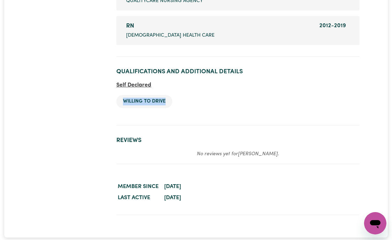
click at [147, 101] on li "Willing to drive" at bounding box center [144, 101] width 56 height 13
click at [191, 101] on ul "Willing to drive" at bounding box center [237, 101] width 243 height 24
click at [129, 99] on li "Willing to drive" at bounding box center [144, 101] width 56 height 13
click at [131, 84] on span "Self Declared" at bounding box center [133, 85] width 35 height 6
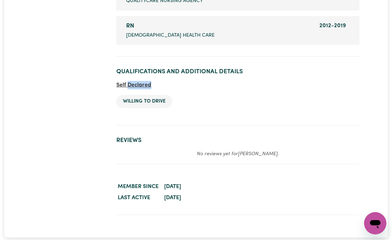
click at [131, 84] on span "Self Declared" at bounding box center [133, 85] width 35 height 6
click at [177, 85] on section "Qualifications and Additional Details Self Declared Willing to drive" at bounding box center [237, 94] width 243 height 63
click at [136, 103] on li "Willing to drive" at bounding box center [144, 101] width 56 height 13
click at [138, 84] on span "Self Declared" at bounding box center [133, 85] width 35 height 6
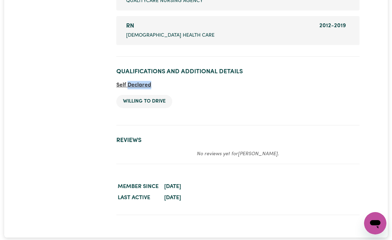
click at [138, 84] on span "Self Declared" at bounding box center [133, 85] width 35 height 6
click at [263, 193] on dd "[DATE]" at bounding box center [261, 198] width 197 height 11
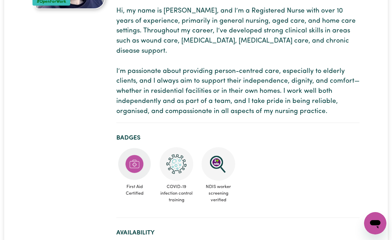
scroll to position [0, 0]
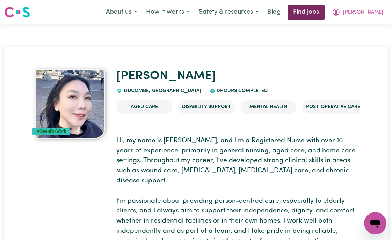
click at [319, 12] on link "Find jobs" at bounding box center [306, 12] width 37 height 15
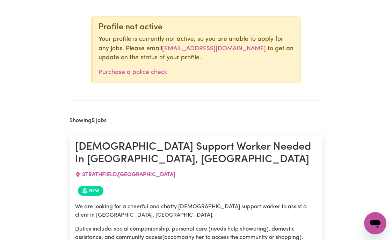
scroll to position [226, 0]
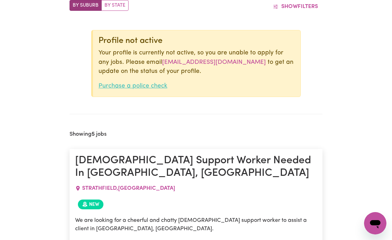
click at [133, 86] on link "Purchase a police check" at bounding box center [133, 86] width 69 height 6
click at [192, 64] on link "[EMAIL_ADDRESS][DOMAIN_NAME]" at bounding box center [214, 62] width 104 height 6
type textarea "x"
